Goal: Task Accomplishment & Management: Manage account settings

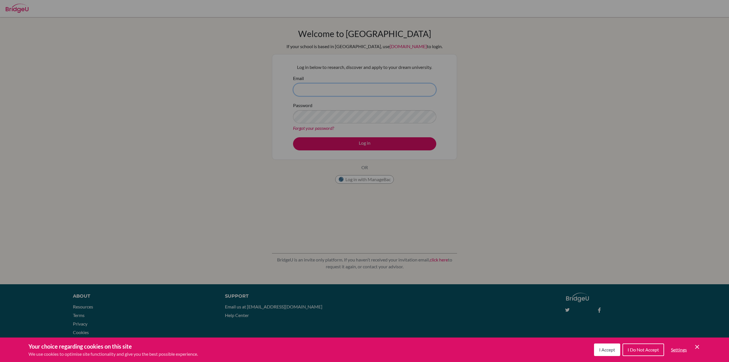
type input "tony.presland@issrclassroom.se"
click at [364, 144] on div "Cookie Preferences" at bounding box center [364, 181] width 729 height 362
click at [363, 144] on div "Cookie Preferences" at bounding box center [364, 181] width 729 height 362
click at [605, 352] on button "I Accept" at bounding box center [607, 349] width 26 height 13
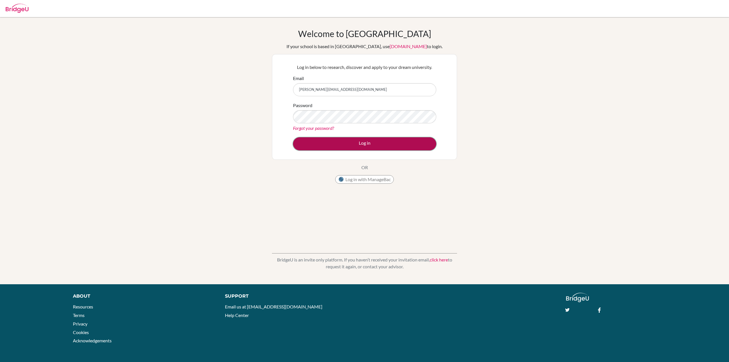
click at [396, 140] on button "Log in" at bounding box center [364, 143] width 143 height 13
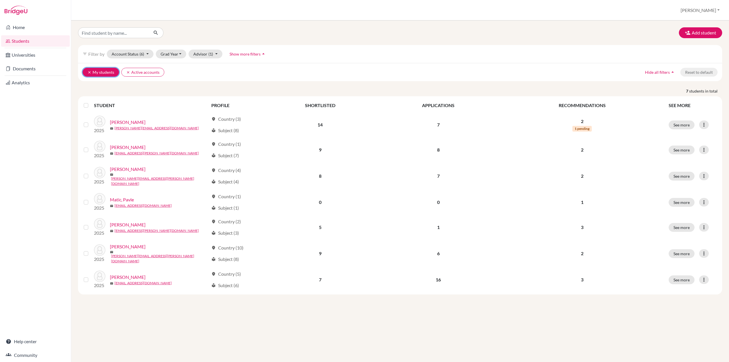
click at [88, 72] on icon "clear" at bounding box center [89, 72] width 4 height 4
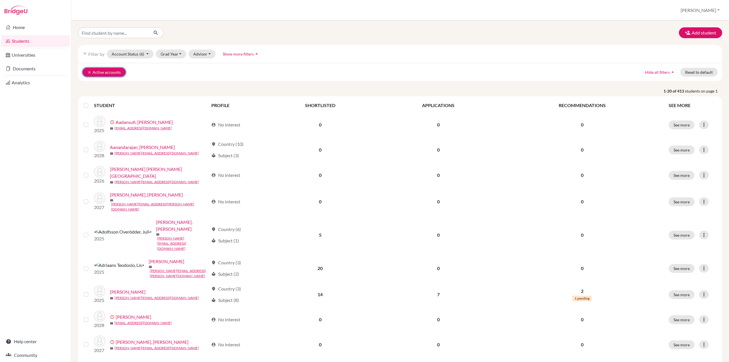
click at [89, 73] on icon "clear" at bounding box center [89, 72] width 4 height 4
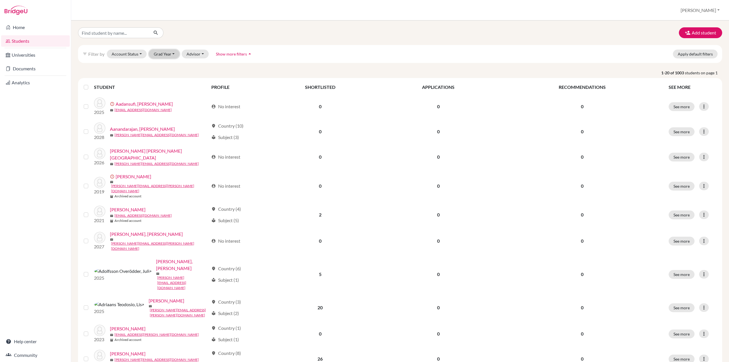
click at [168, 54] on button "Grad Year" at bounding box center [164, 54] width 31 height 9
click at [163, 92] on span "2026" at bounding box center [161, 93] width 10 height 7
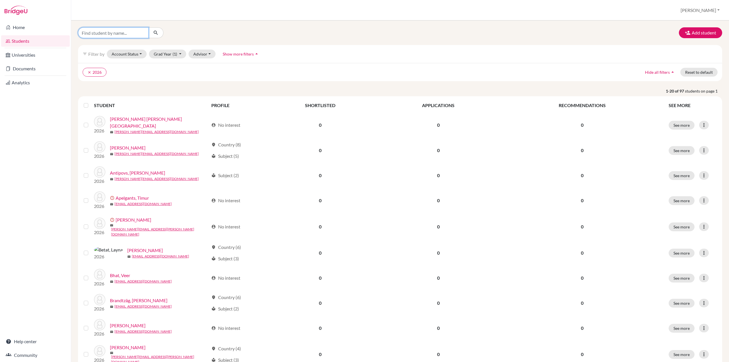
click at [108, 34] on input "Find student by name..." at bounding box center [113, 32] width 71 height 11
click at [112, 34] on input "Find student by name..." at bounding box center [113, 32] width 71 height 11
type input "[PERSON_NAME]"
click button "submit" at bounding box center [155, 32] width 15 height 11
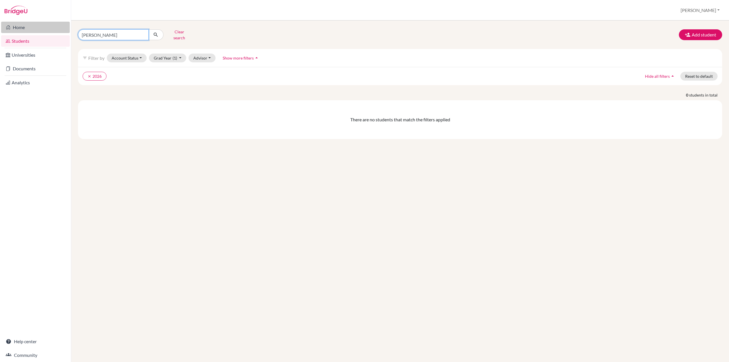
drag, startPoint x: 107, startPoint y: 32, endPoint x: 60, endPoint y: 31, distance: 46.7
click at [60, 31] on div "Home Students Universities Documents Analytics Help center Community Students o…" at bounding box center [364, 181] width 729 height 362
type input "[PERSON_NAME]"
click button "submit" at bounding box center [155, 34] width 15 height 11
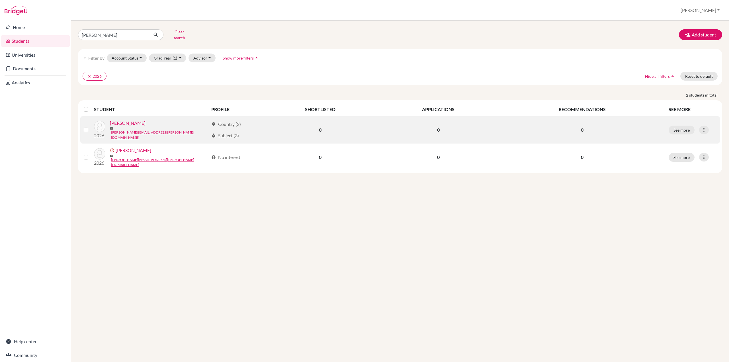
click at [124, 122] on link "[PERSON_NAME]" at bounding box center [128, 123] width 36 height 7
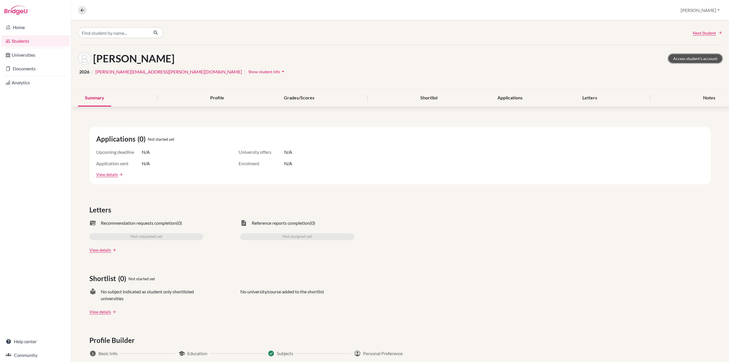
click at [703, 58] on link "Access student's account" at bounding box center [695, 58] width 54 height 9
click at [510, 99] on div "Applications" at bounding box center [510, 98] width 39 height 17
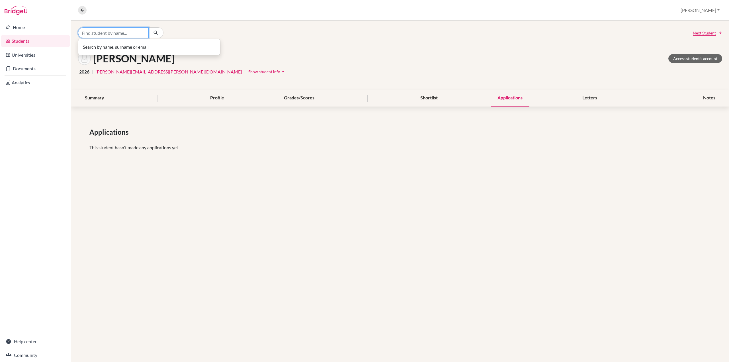
click at [112, 32] on input "Find student by name..." at bounding box center [113, 32] width 71 height 11
type input "[PERSON_NAME]"
click at [153, 33] on icon "button" at bounding box center [156, 33] width 6 height 6
click at [33, 41] on link "Students" at bounding box center [35, 40] width 69 height 11
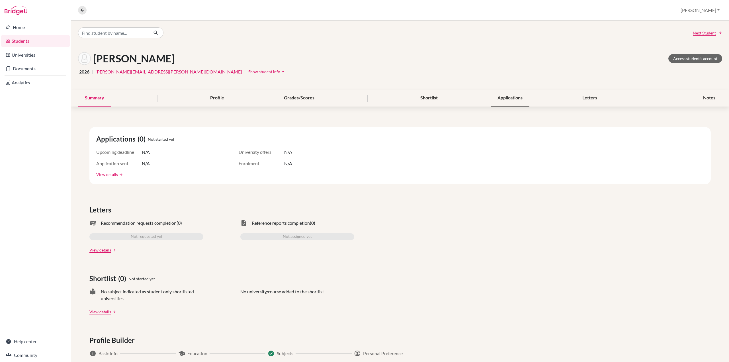
click at [520, 97] on div "Applications" at bounding box center [510, 98] width 39 height 17
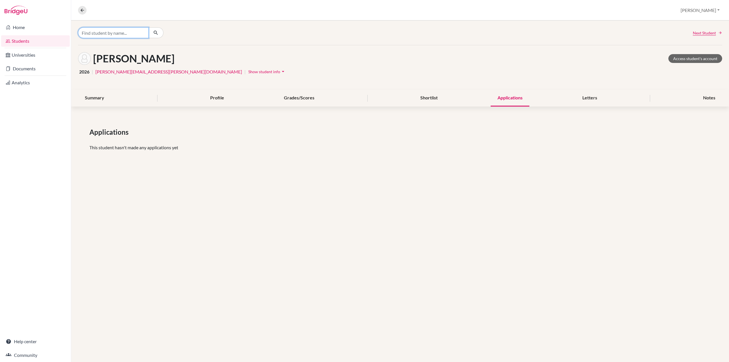
click at [100, 32] on input "Find student by name..." at bounding box center [113, 32] width 71 height 11
type input "vinay"
click at [123, 46] on p "Vinay Keswani 2025" at bounding box center [149, 44] width 128 height 7
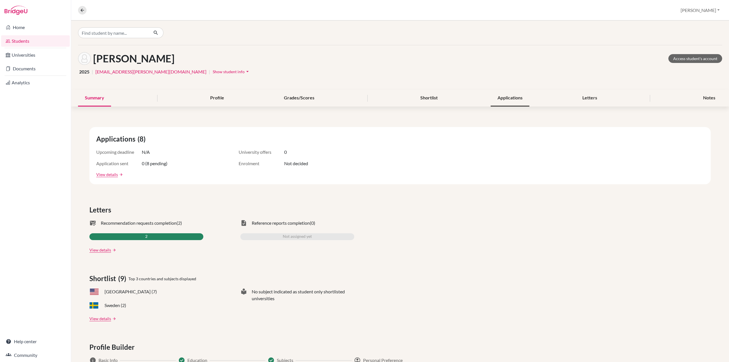
click at [500, 95] on div "Applications" at bounding box center [510, 98] width 39 height 17
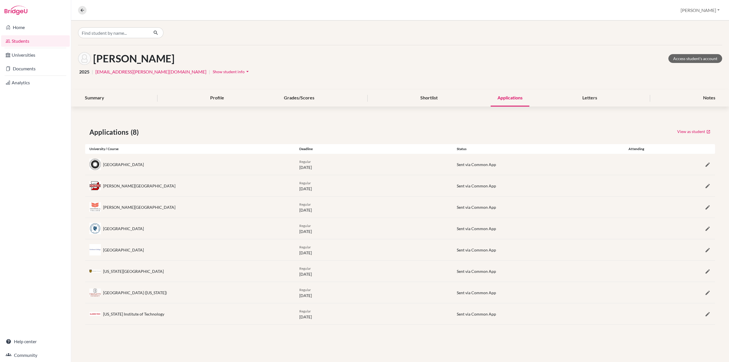
click at [19, 40] on link "Students" at bounding box center [35, 40] width 69 height 11
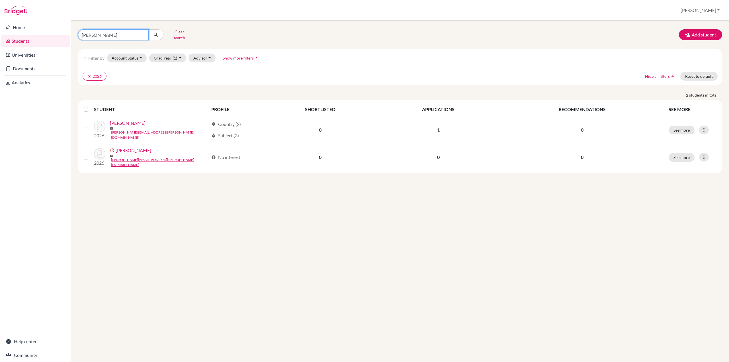
drag, startPoint x: 99, startPoint y: 34, endPoint x: 78, endPoint y: 32, distance: 21.3
click at [79, 34] on input "[PERSON_NAME]" at bounding box center [113, 34] width 71 height 11
type input "[PERSON_NAME]"
click button "submit" at bounding box center [155, 34] width 15 height 11
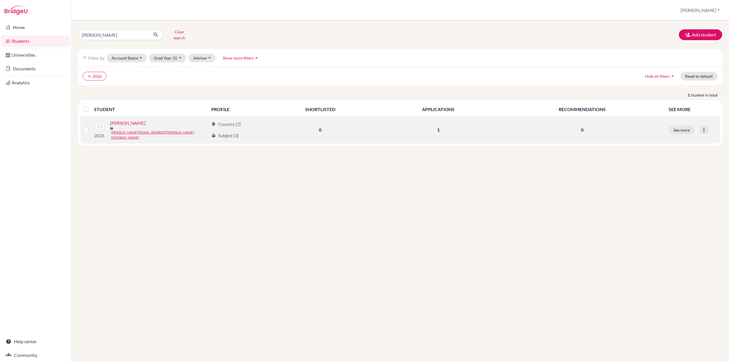
click at [127, 122] on link "[PERSON_NAME]" at bounding box center [128, 123] width 36 height 7
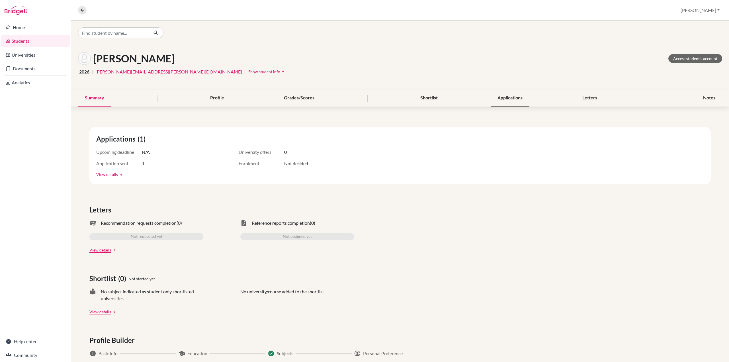
drag, startPoint x: 492, startPoint y: 94, endPoint x: 499, endPoint y: 97, distance: 7.3
click at [499, 97] on div "Applications" at bounding box center [510, 98] width 39 height 17
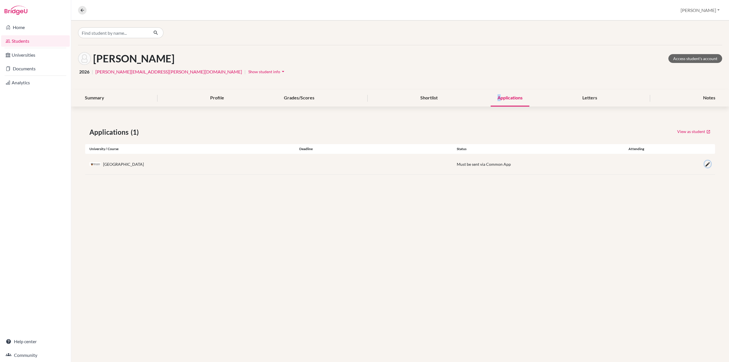
click at [708, 163] on icon "button" at bounding box center [708, 164] width 6 height 6
click at [595, 99] on div "Letters" at bounding box center [589, 98] width 28 height 17
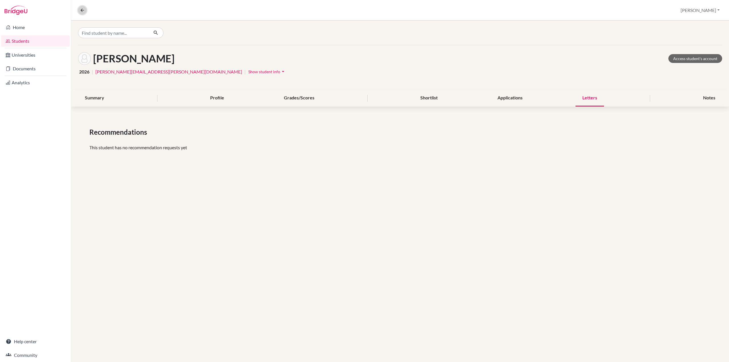
click at [81, 11] on icon at bounding box center [82, 10] width 5 height 5
